Goal: Information Seeking & Learning: Learn about a topic

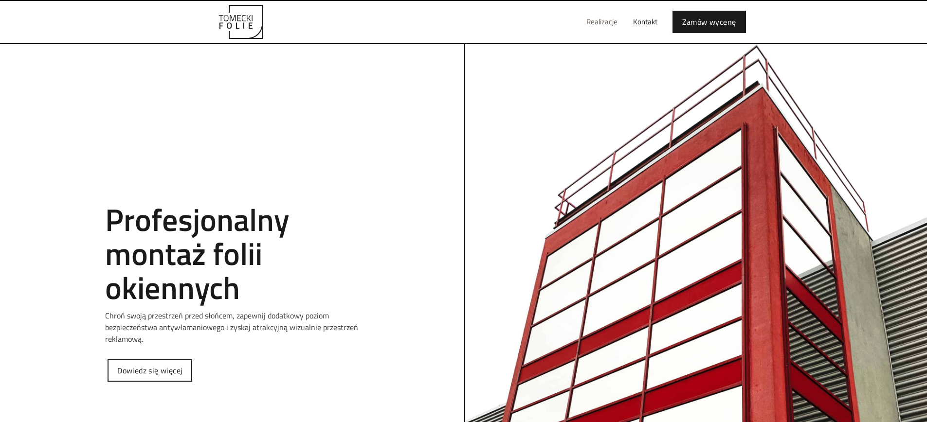
click at [598, 24] on link "Realizacje" at bounding box center [602, 21] width 47 height 31
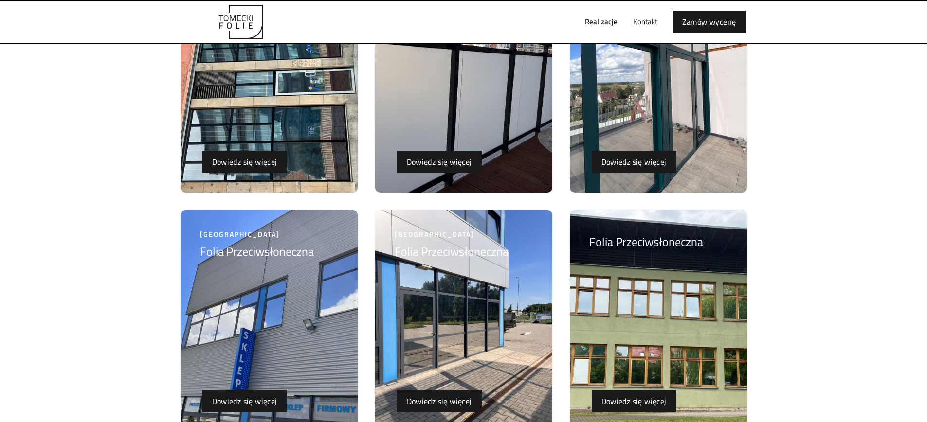
scroll to position [615, 0]
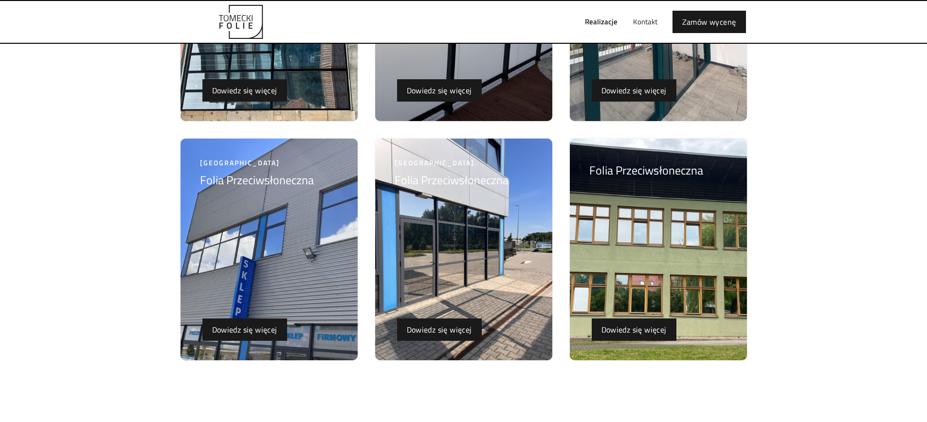
click at [673, 72] on img at bounding box center [658, 10] width 177 height 222
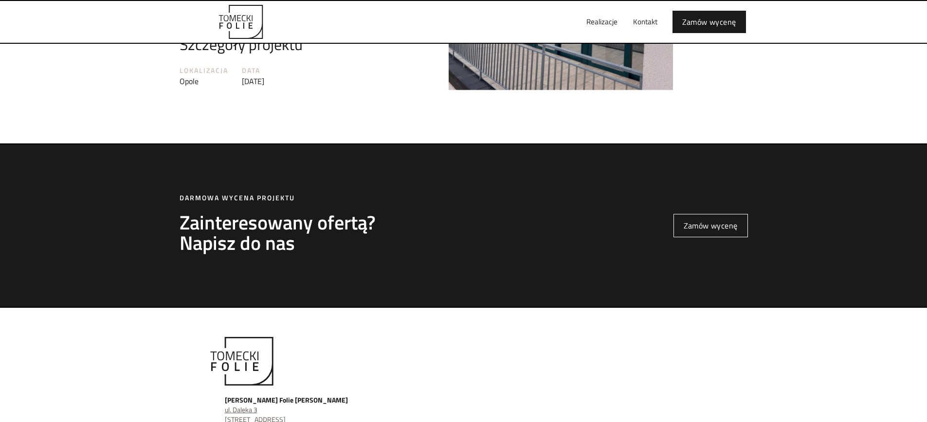
scroll to position [1520, 0]
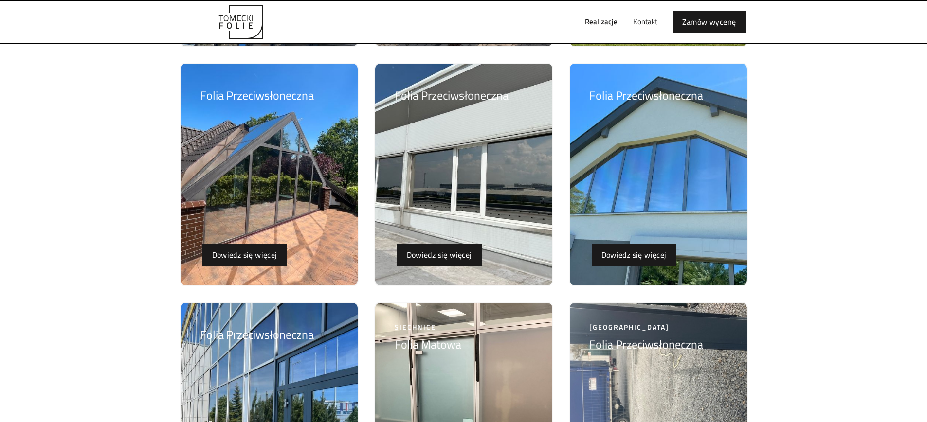
scroll to position [920, 0]
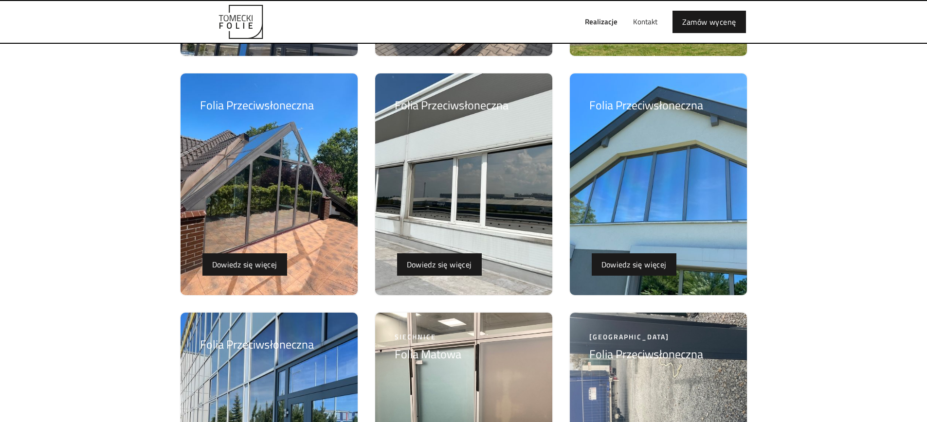
click at [654, 203] on img at bounding box center [658, 184] width 177 height 222
